Goal: Task Accomplishment & Management: Manage account settings

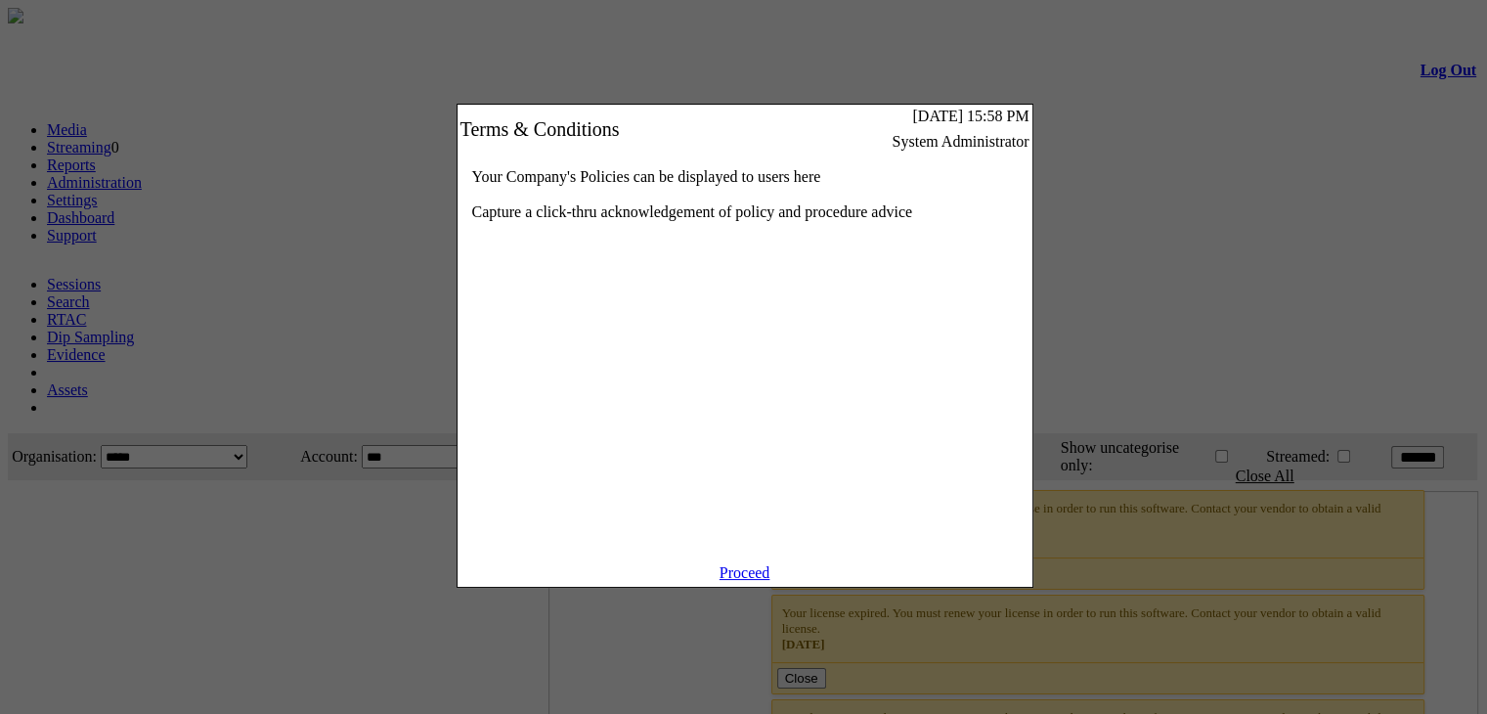
click at [743, 581] on link "Proceed" at bounding box center [744, 572] width 51 height 17
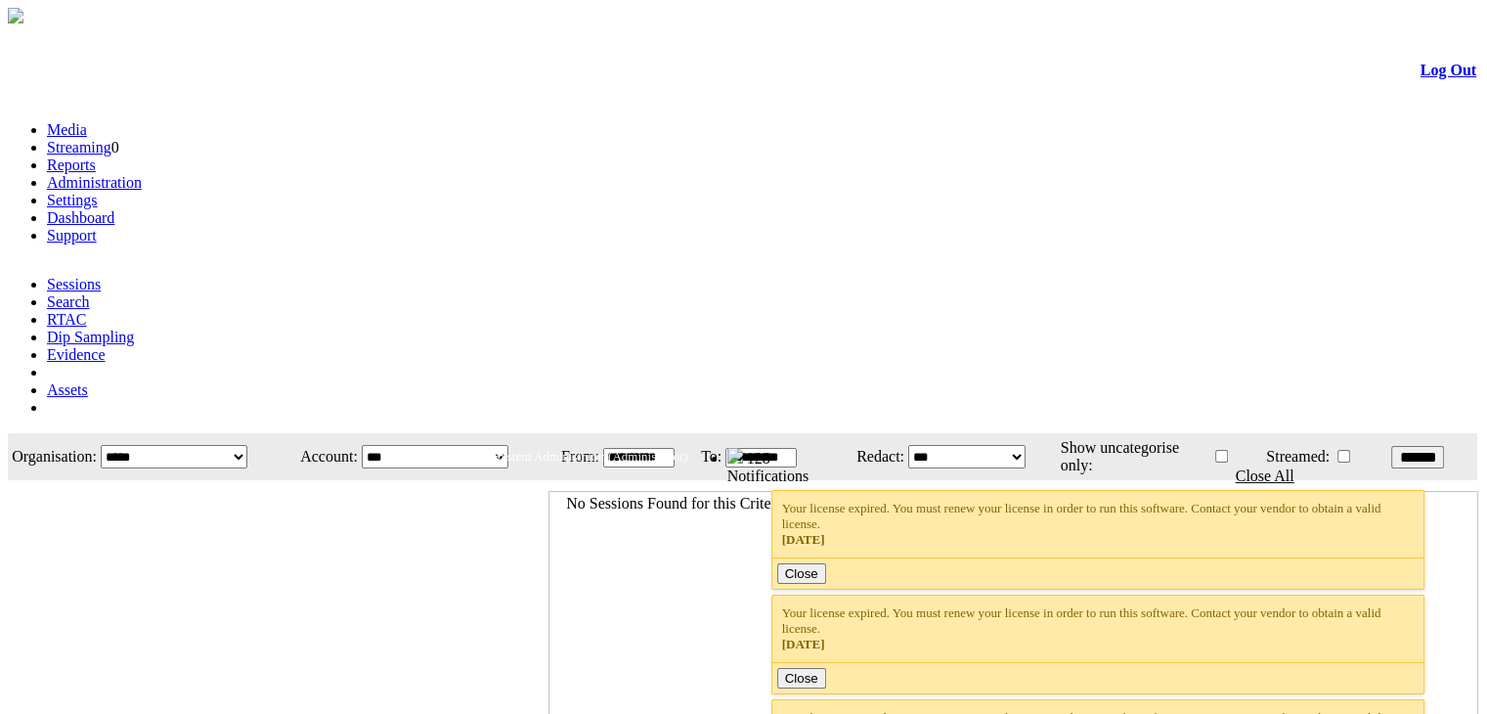
click at [532, 192] on li "Settings" at bounding box center [763, 201] width 1432 height 18
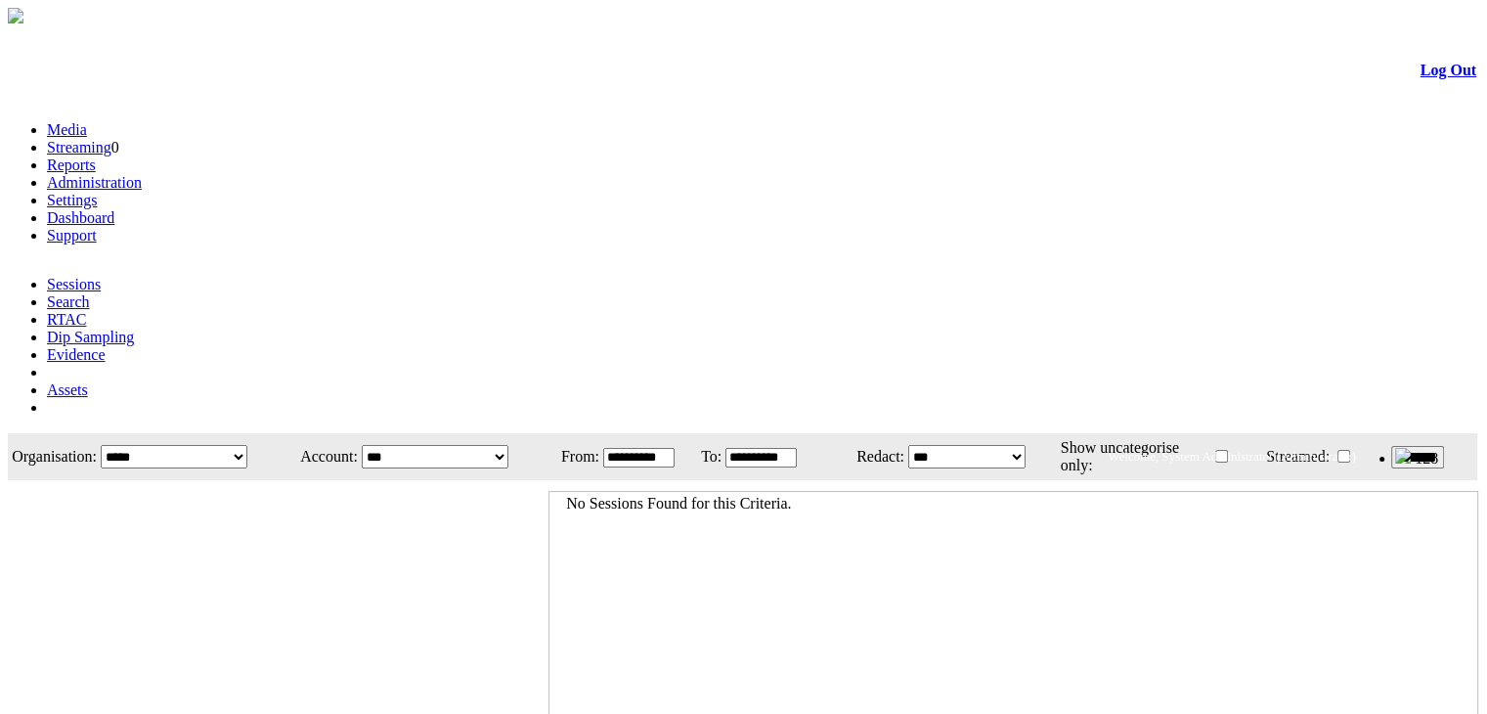
click at [98, 192] on link "Settings" at bounding box center [72, 200] width 51 height 17
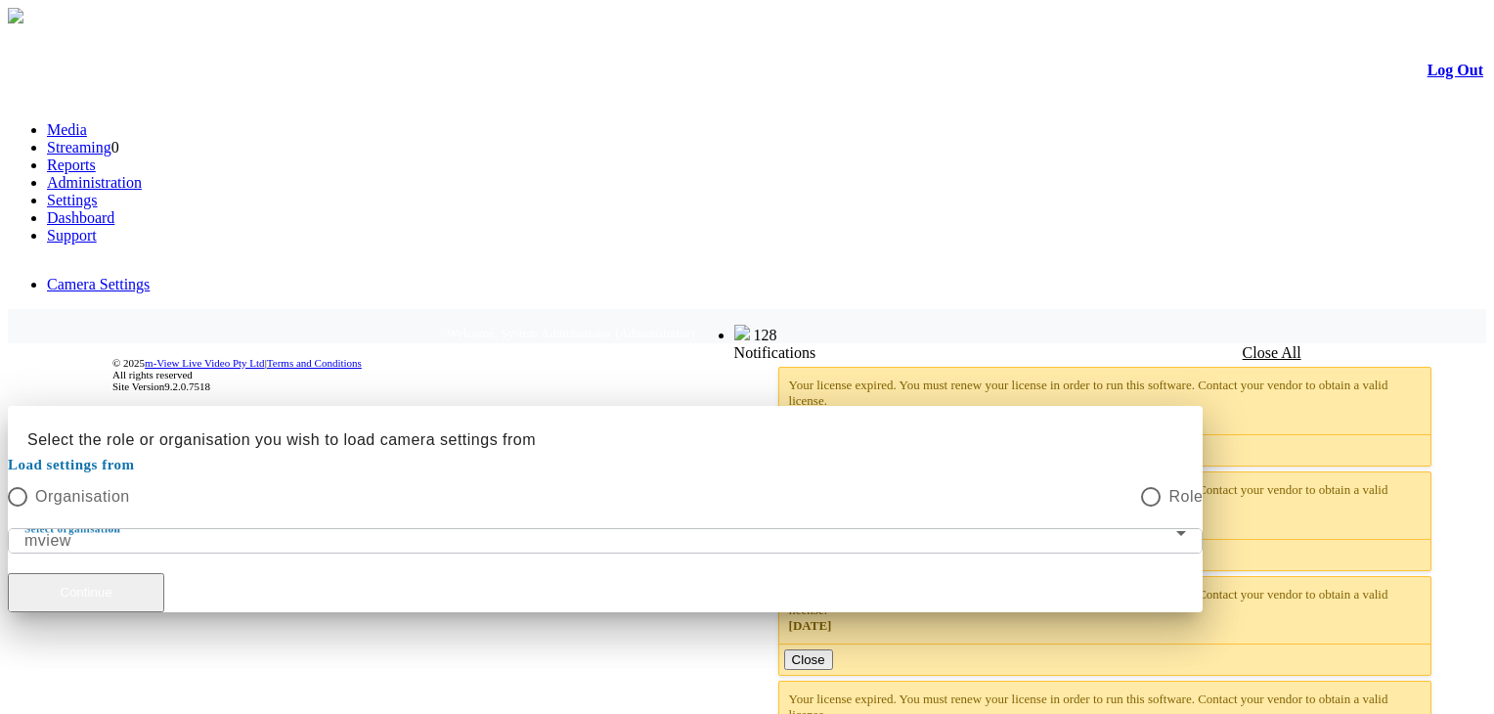
click at [164, 573] on button "Continue" at bounding box center [86, 592] width 156 height 39
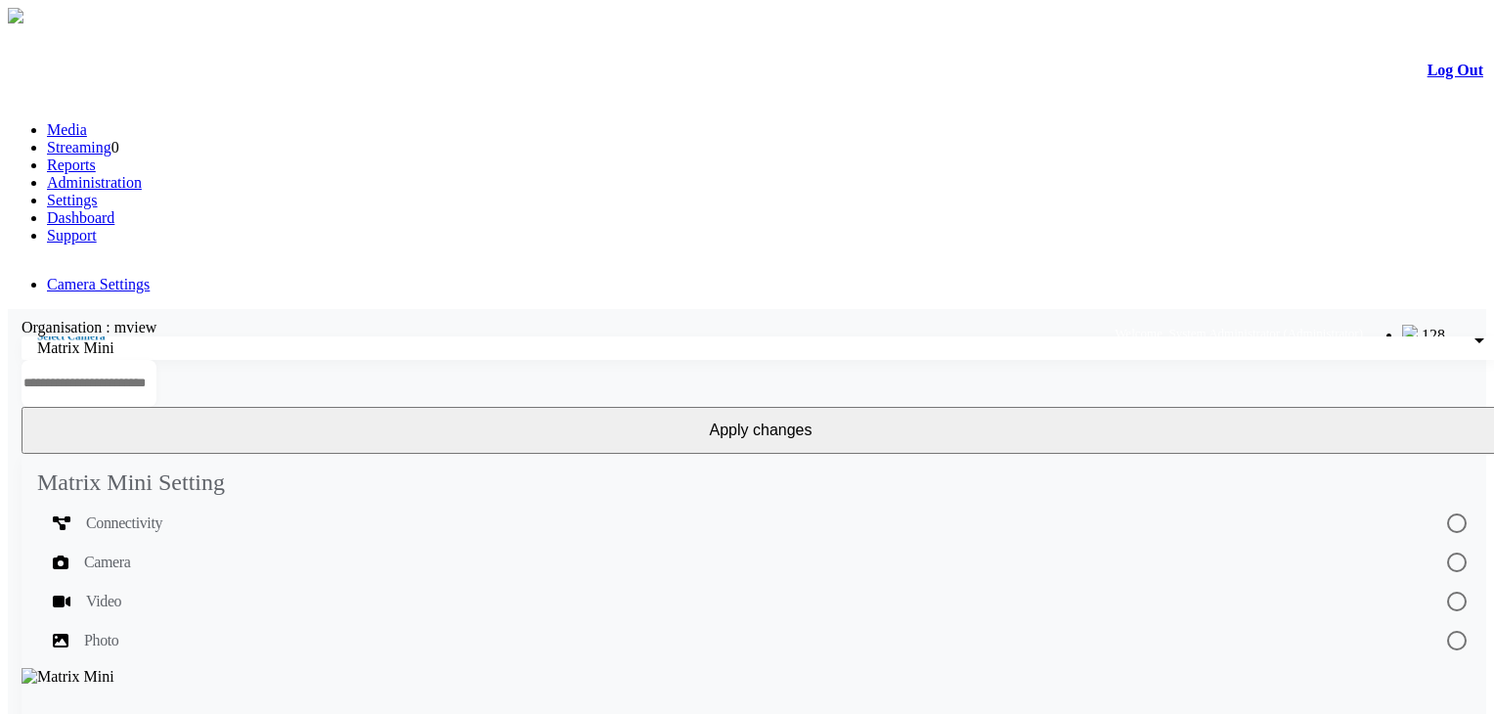
click at [405, 319] on div "Organisation : mview" at bounding box center [760, 328] width 1505 height 18
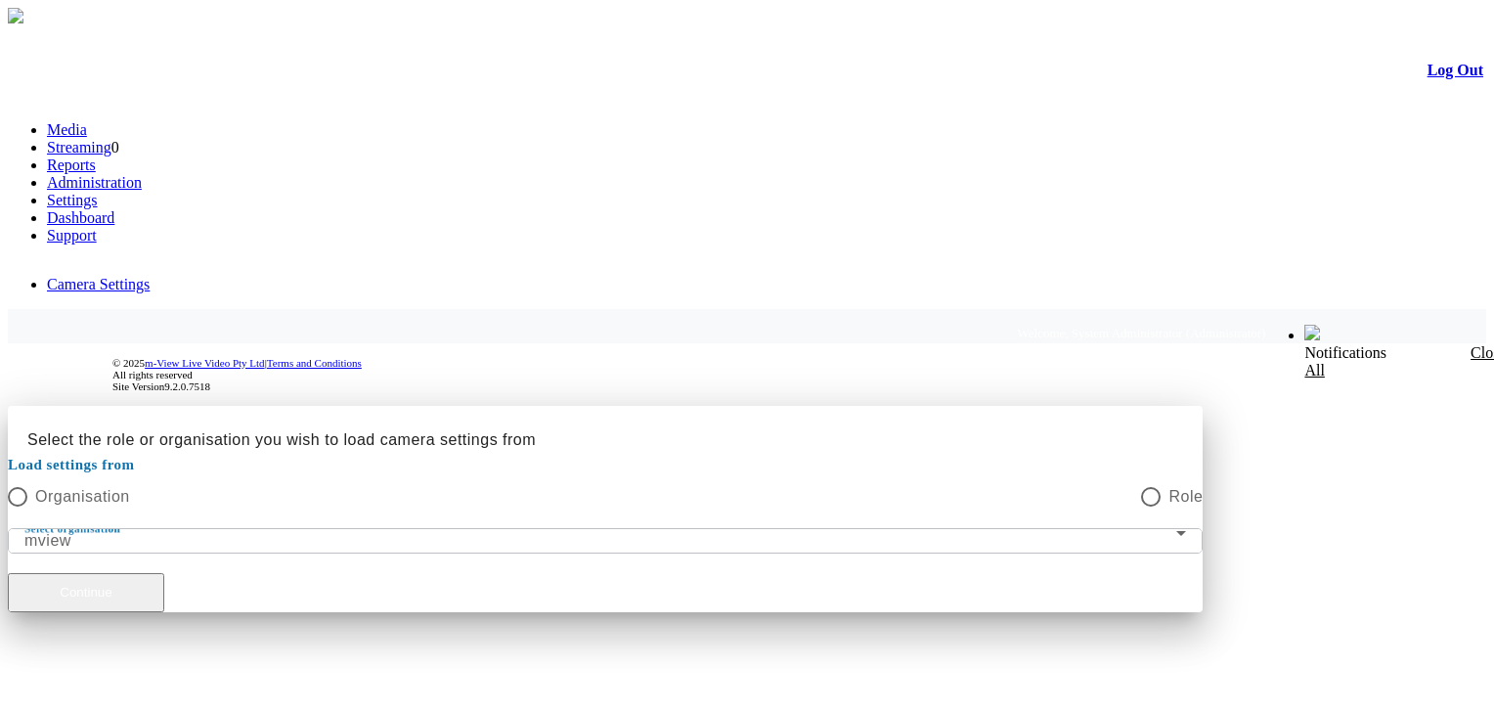
click at [164, 573] on button "Continue" at bounding box center [86, 592] width 156 height 39
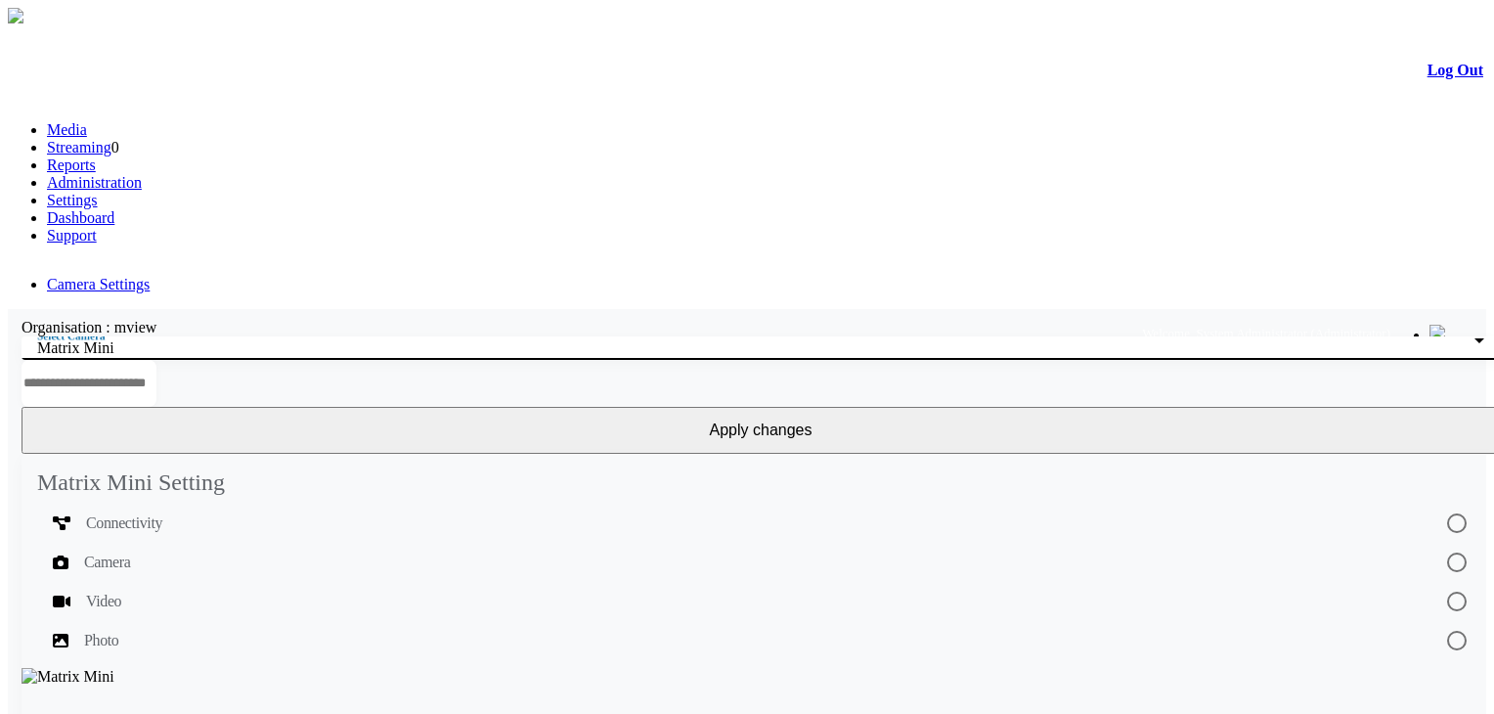
click at [322, 339] on div "Matrix Mini" at bounding box center [755, 348] width 1437 height 18
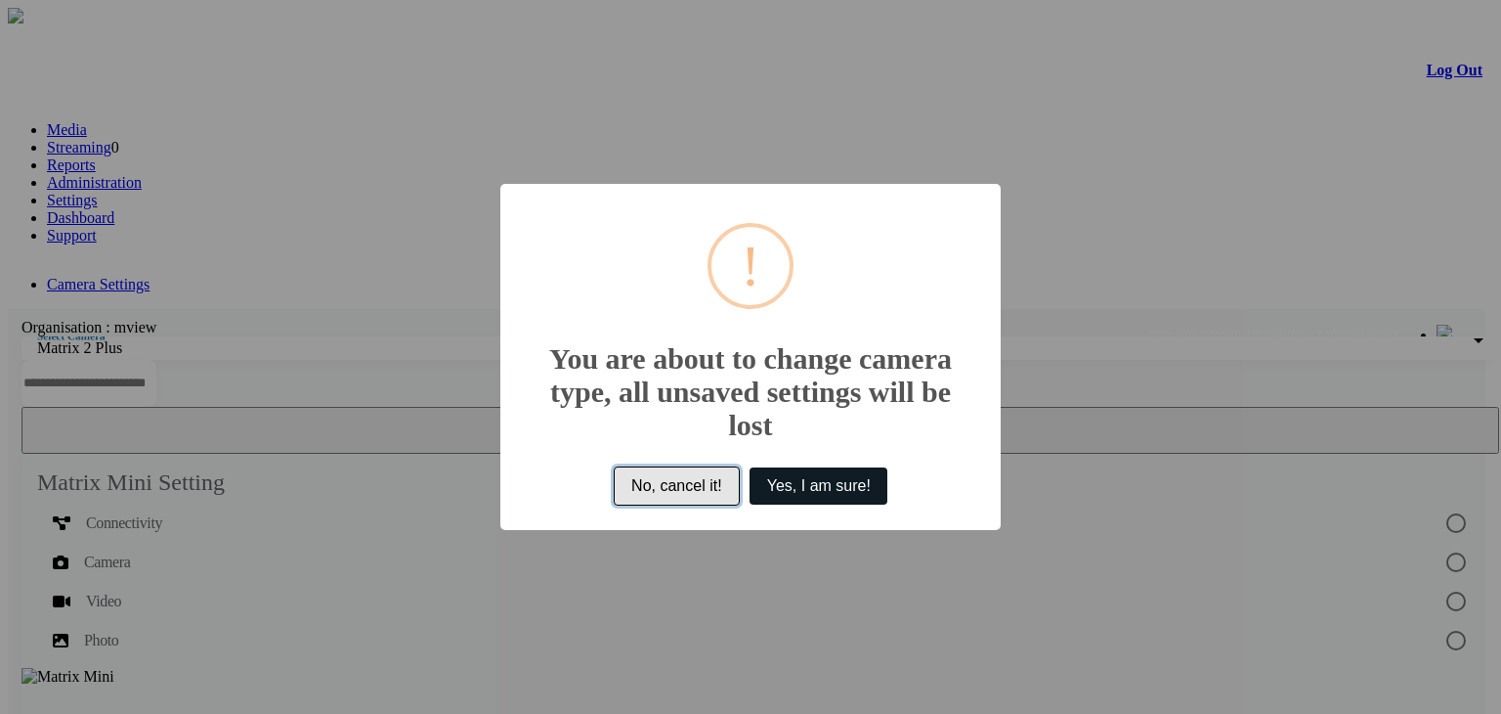
click at [684, 491] on button "No, cancel it!" at bounding box center [677, 485] width 127 height 39
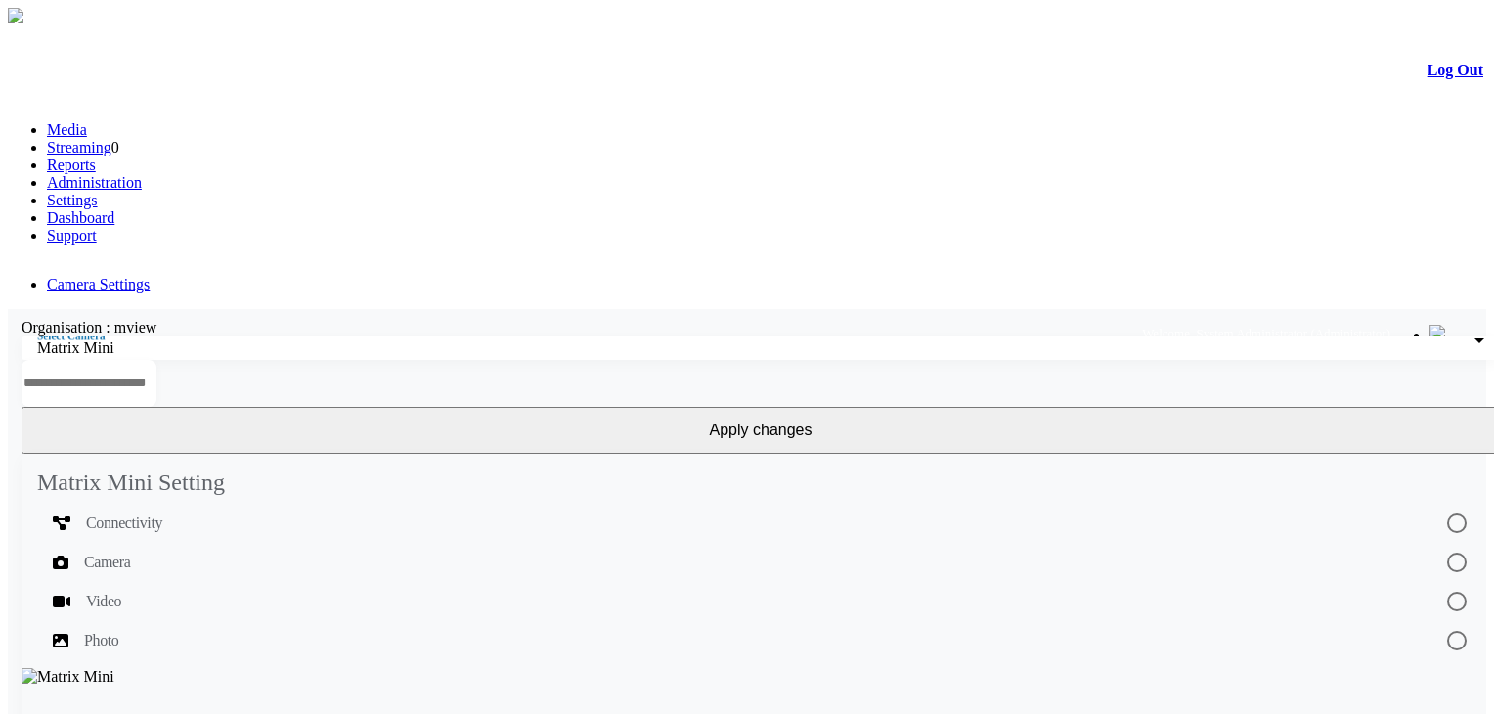
click at [1361, 407] on button "Apply changes" at bounding box center [761, 430] width 1478 height 47
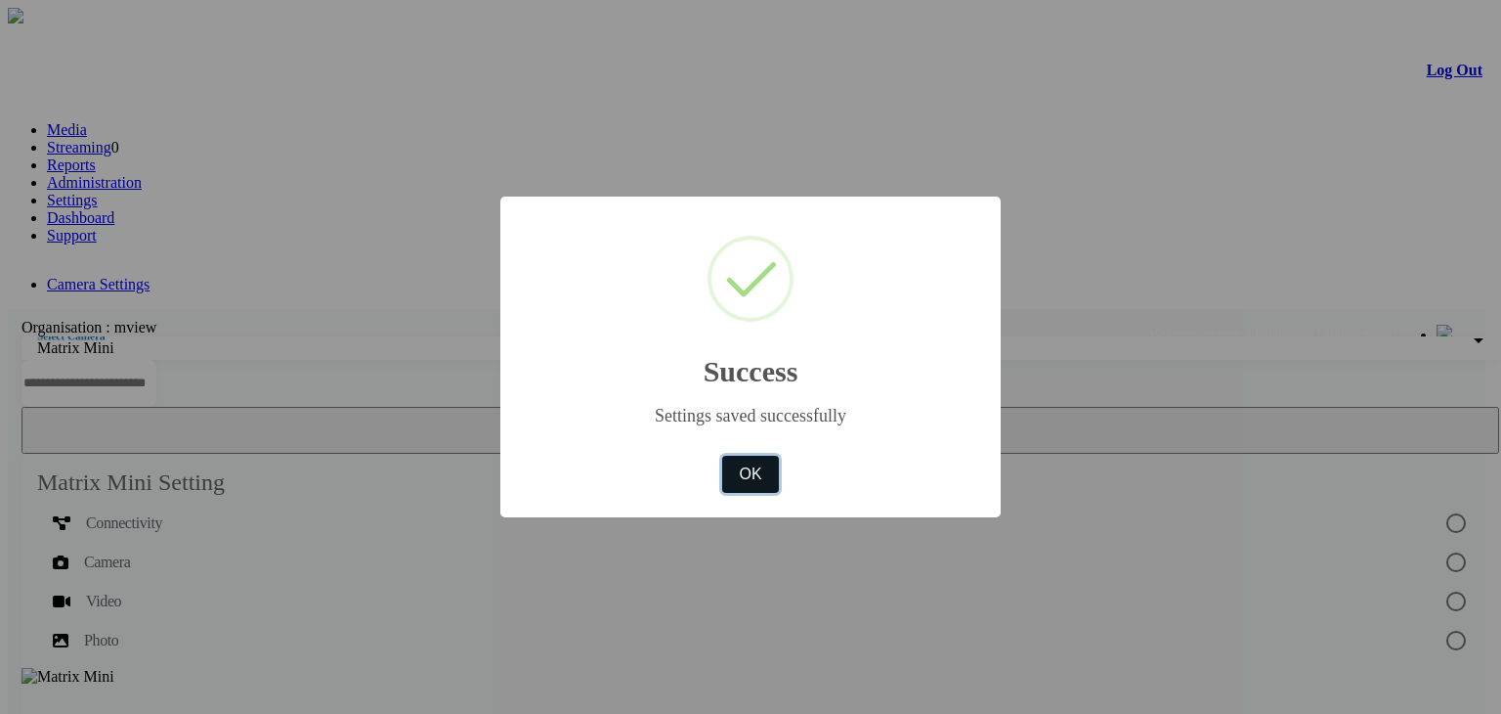
click at [761, 473] on button "OK" at bounding box center [750, 474] width 57 height 37
